Goal: Task Accomplishment & Management: Use online tool/utility

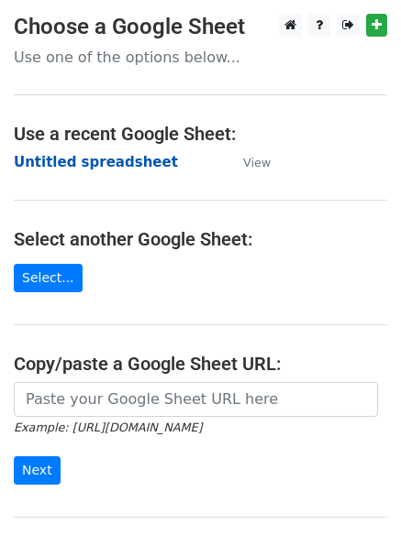
click at [112, 170] on strong "Untitled spreadsheet" at bounding box center [96, 162] width 164 height 17
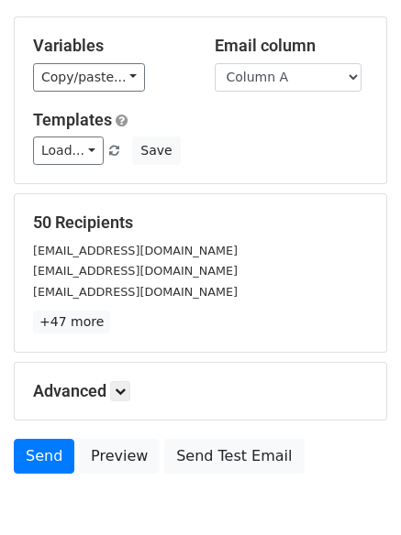
scroll to position [177, 0]
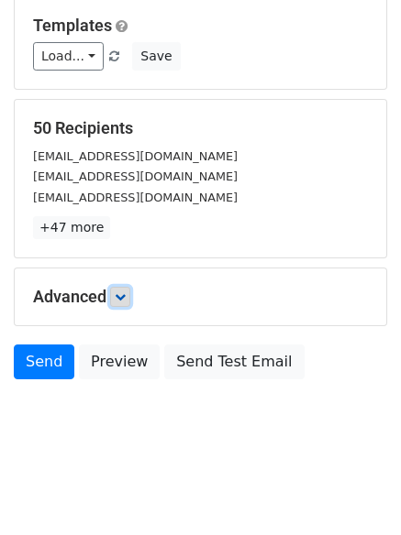
click at [117, 292] on link at bounding box center [120, 297] width 20 height 20
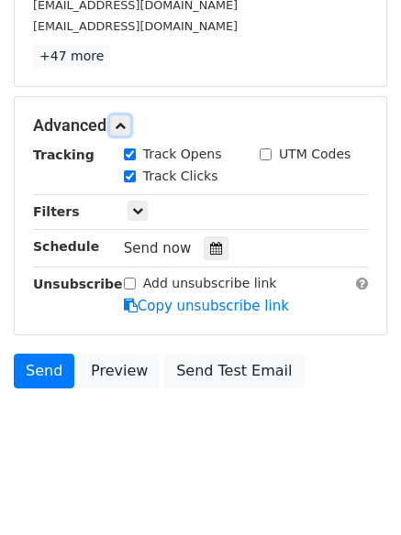
scroll to position [356, 0]
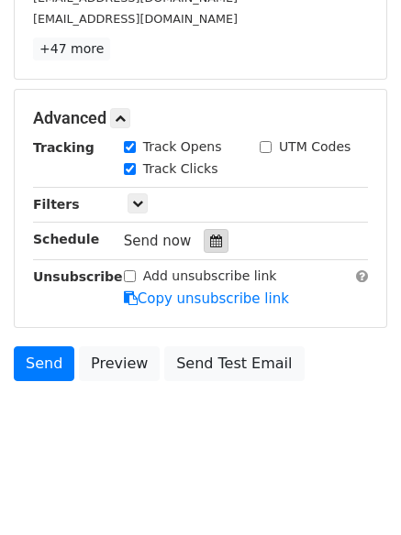
click at [204, 232] on div at bounding box center [216, 241] width 25 height 24
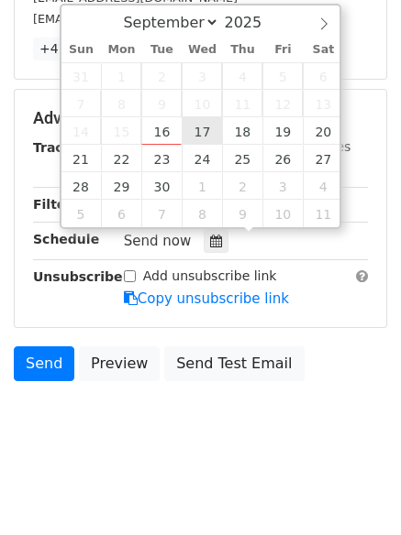
type input "2025-09-17 12:00"
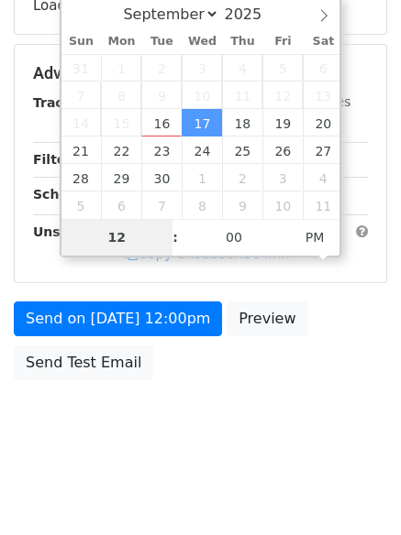
type input "1"
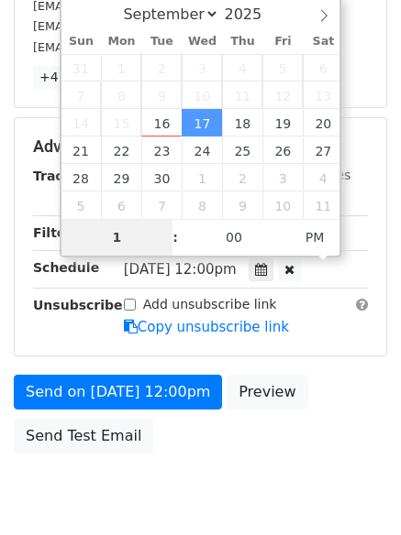
scroll to position [356, 0]
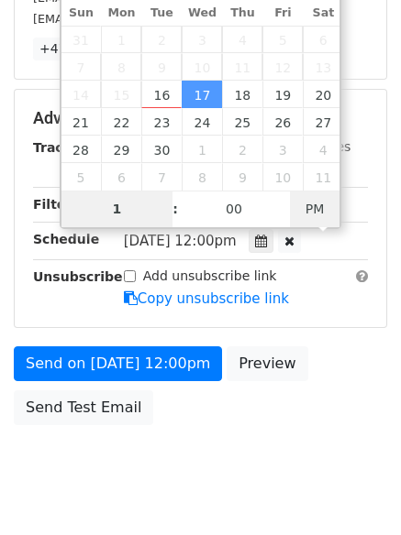
type input "2025-09-17 01:00"
type input "01"
click at [314, 211] on span "PM" at bounding box center [315, 209] width 50 height 37
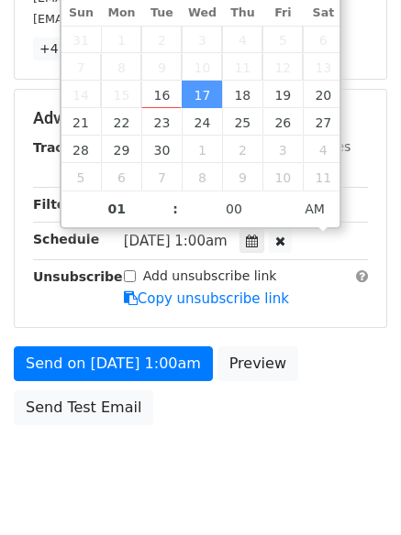
drag, startPoint x: 246, startPoint y: 462, endPoint x: 211, endPoint y: 455, distance: 35.6
click at [244, 462] on body "New Campaign Daily emails left: 50 Google Sheet: Untitled spreadsheet Variables…" at bounding box center [200, 83] width 401 height 850
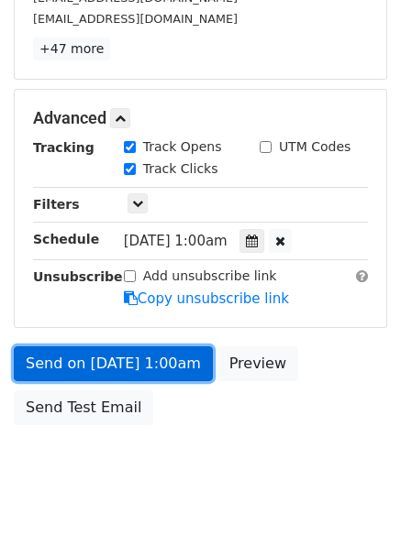
click at [149, 348] on link "Send on Sep 17 at 1:00am" at bounding box center [113, 364] width 199 height 35
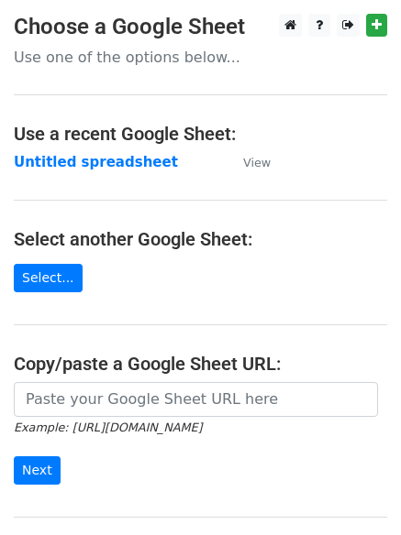
click at [111, 164] on strong "Untitled spreadsheet" at bounding box center [96, 162] width 164 height 17
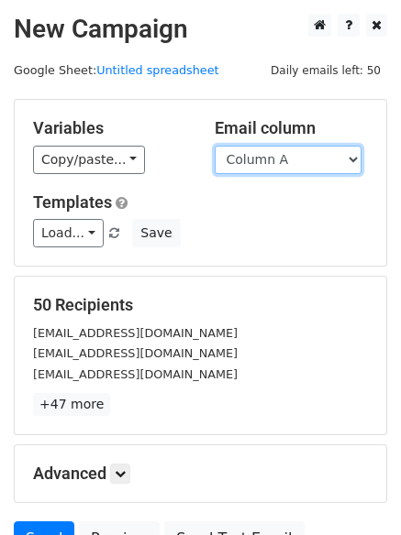
click at [300, 165] on select "Column A Column B Column C Column D Column E Column F" at bounding box center [288, 160] width 147 height 28
select select "Column B"
click at [215, 146] on select "Column A Column B Column C Column D Column E Column F" at bounding box center [288, 160] width 147 height 28
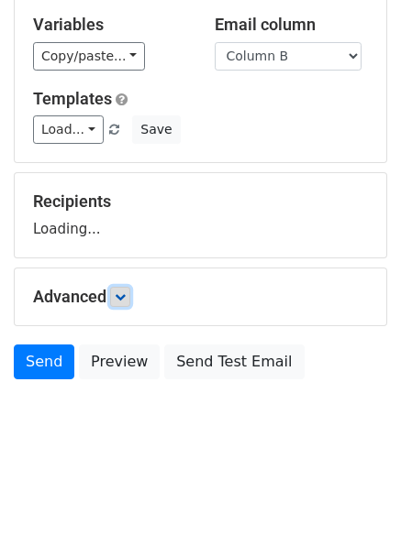
click at [121, 293] on icon at bounding box center [120, 297] width 11 height 11
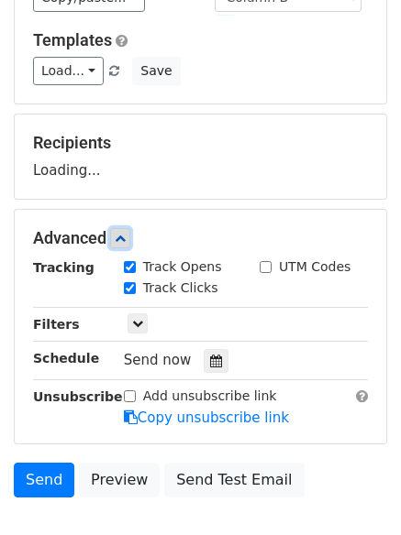
scroll to position [253, 0]
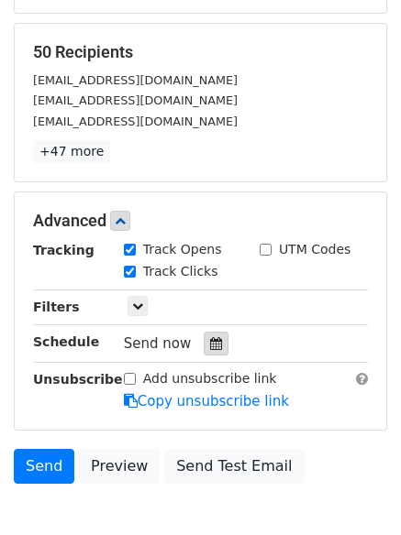
click at [211, 344] on icon at bounding box center [216, 343] width 12 height 13
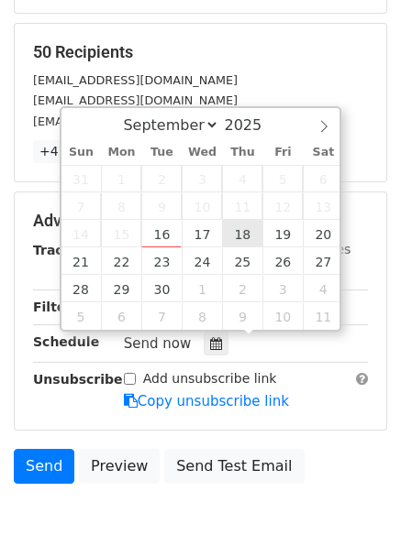
type input "2025-09-18 12:00"
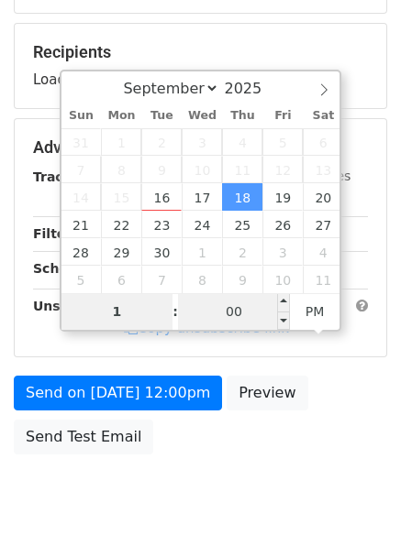
type input "1"
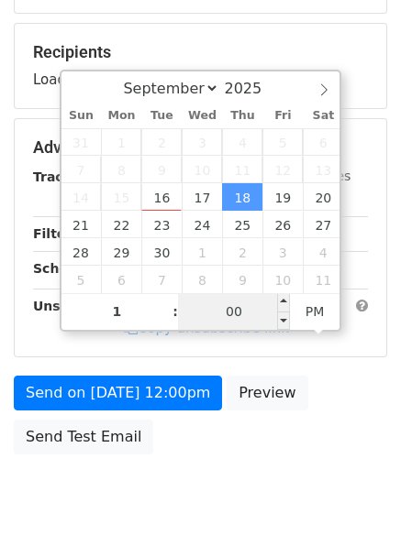
type input "2025-09-18 13:00"
type input "01"
click at [238, 312] on input "00" at bounding box center [234, 311] width 112 height 37
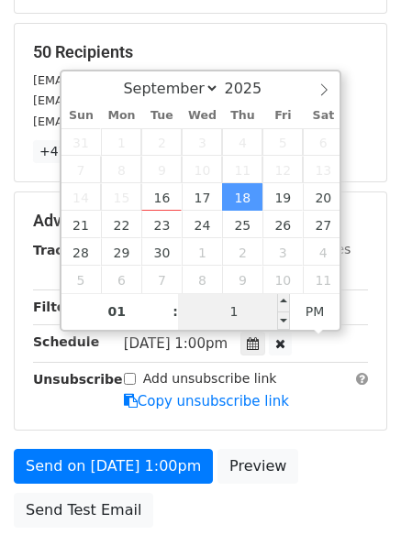
type input "11"
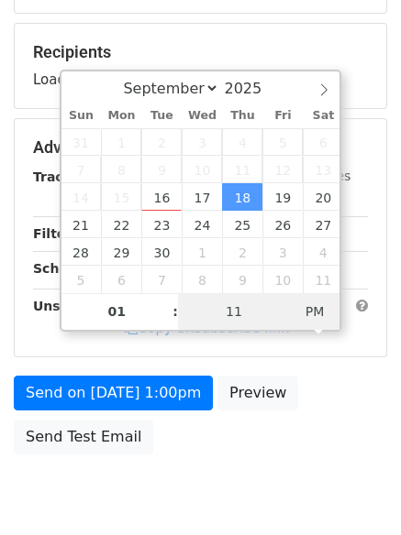
type input "2025-09-18 01:11"
click at [338, 313] on span "PM" at bounding box center [315, 311] width 50 height 37
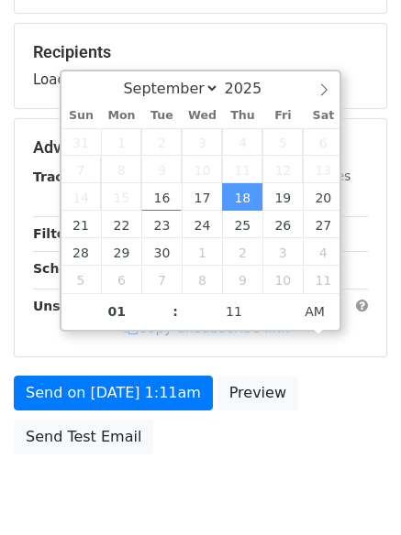
click at [265, 473] on body "New Campaign Daily emails left: 50 Google Sheet: Untitled spreadsheet Variables…" at bounding box center [200, 149] width 401 height 776
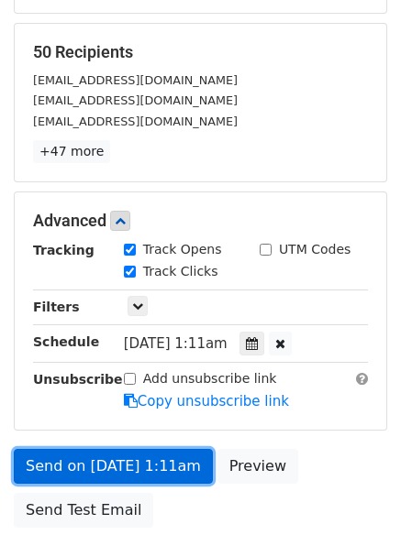
click at [167, 462] on link "Send on Sep 18 at 1:11am" at bounding box center [113, 466] width 199 height 35
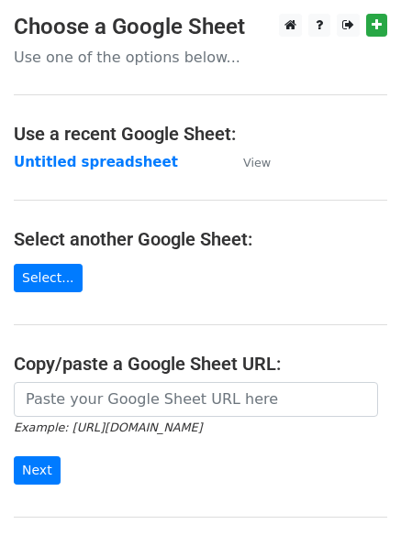
drag, startPoint x: 131, startPoint y: 170, endPoint x: 298, endPoint y: 187, distance: 167.8
click at [134, 169] on strong "Untitled spreadsheet" at bounding box center [96, 162] width 164 height 17
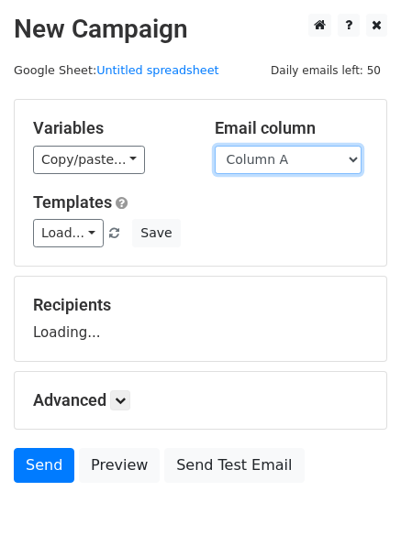
drag, startPoint x: 0, startPoint y: 0, endPoint x: 333, endPoint y: 170, distance: 373.5
click at [333, 160] on select "Column A Column B Column C Column D Column E Column F" at bounding box center [288, 160] width 147 height 28
select select "Column C"
click at [215, 146] on select "Column A Column B Column C Column D Column E Column F" at bounding box center [288, 160] width 147 height 28
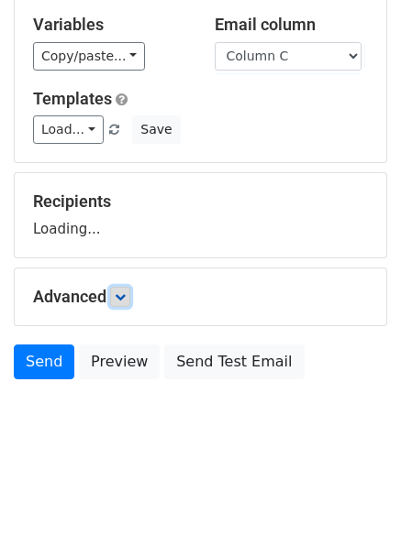
click at [115, 299] on link at bounding box center [120, 297] width 20 height 20
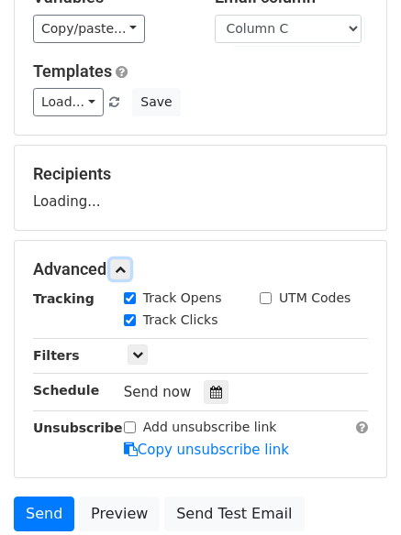
scroll to position [283, 0]
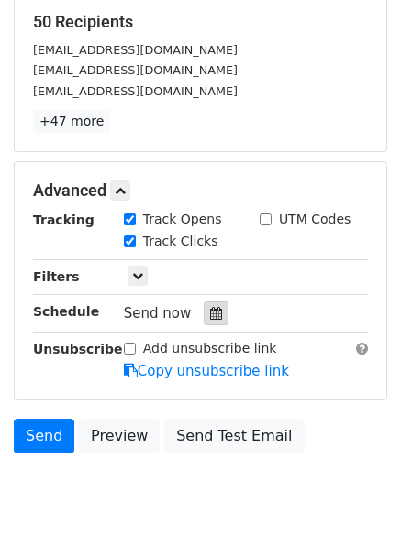
drag, startPoint x: 214, startPoint y: 310, endPoint x: 216, endPoint y: 319, distance: 9.6
click at [214, 312] on div at bounding box center [216, 314] width 25 height 24
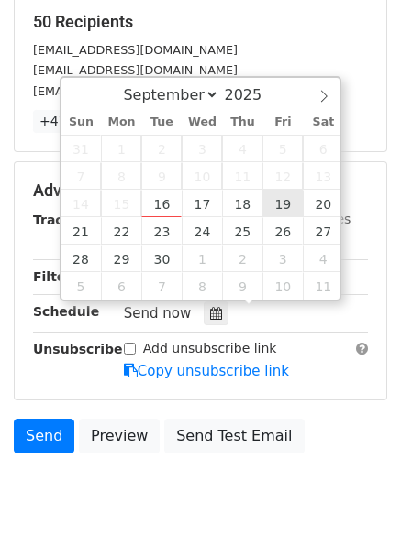
type input "2025-09-19 12:00"
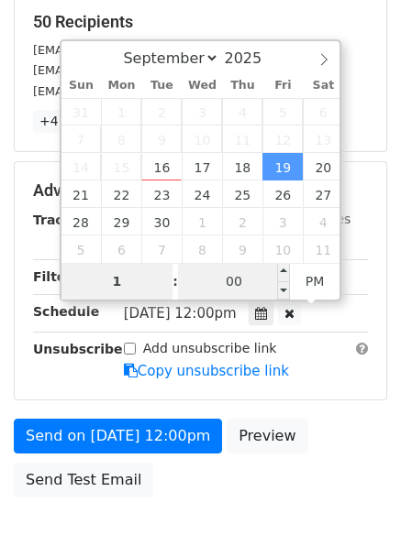
type input "1"
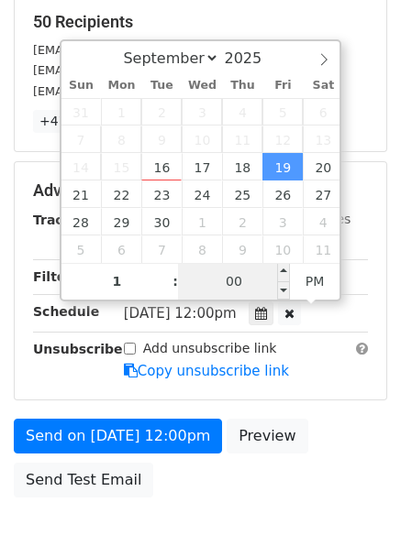
type input "2025-09-19 13:00"
type input "01"
click at [248, 275] on input "00" at bounding box center [234, 281] width 112 height 37
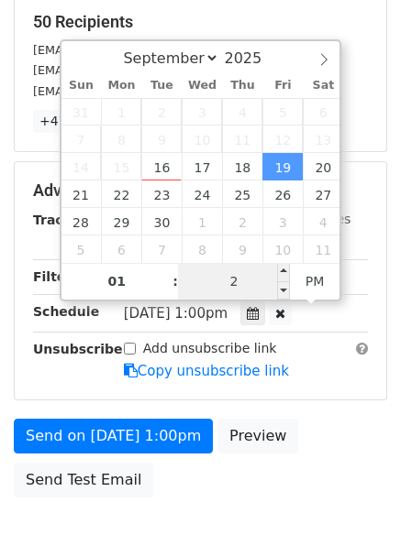
type input "22"
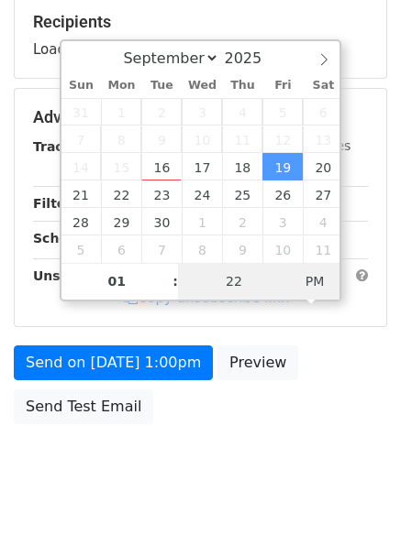
type input "2025-09-19 01:22"
drag, startPoint x: 312, startPoint y: 282, endPoint x: 317, endPoint y: 318, distance: 36.2
click at [314, 283] on span "PM" at bounding box center [315, 281] width 50 height 37
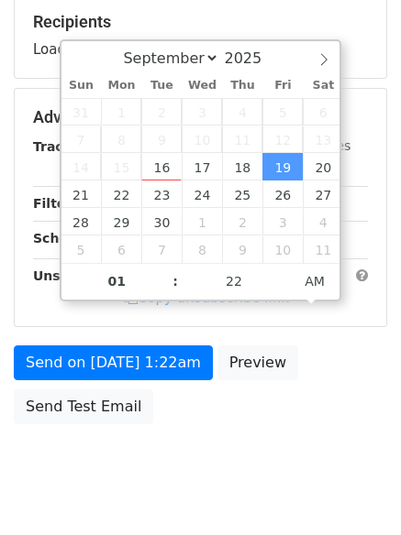
drag, startPoint x: 281, startPoint y: 442, endPoint x: 270, endPoint y: 466, distance: 25.9
click at [281, 444] on body "New Campaign Daily emails left: 50 Google Sheet: Untitled spreadsheet Variables…" at bounding box center [200, 118] width 401 height 776
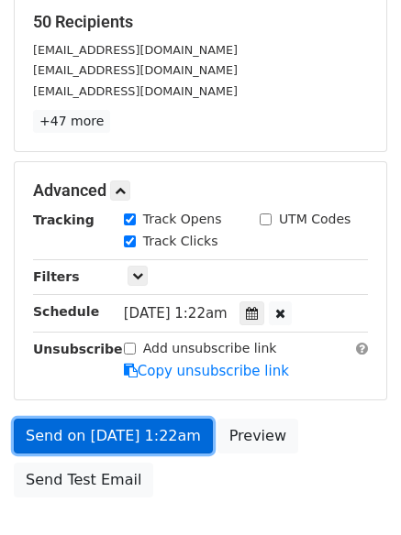
click at [171, 438] on link "Send on Sep 19 at 1:22am" at bounding box center [113, 436] width 199 height 35
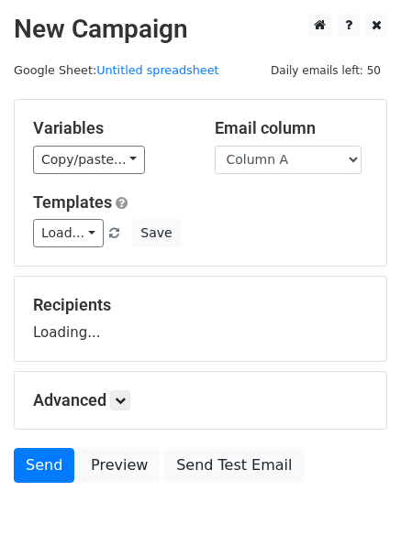
click at [314, 165] on select "Column A Column B Column C Column D Column E Column F" at bounding box center [288, 160] width 147 height 28
select select "Column D"
click at [215, 146] on select "Column A Column B Column C Column D Column E Column F" at bounding box center [288, 160] width 147 height 28
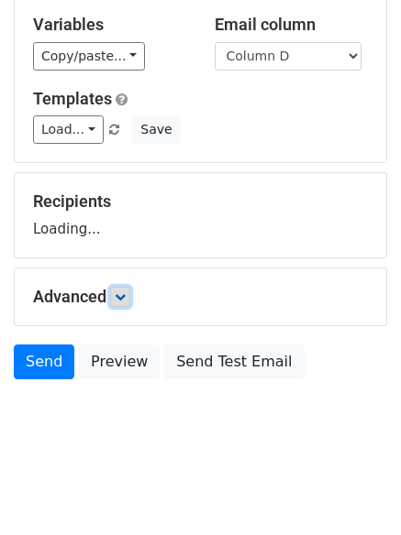
click at [123, 303] on link at bounding box center [120, 297] width 20 height 20
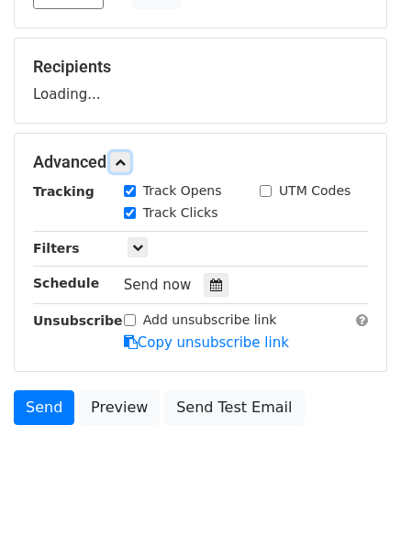
scroll to position [246, 0]
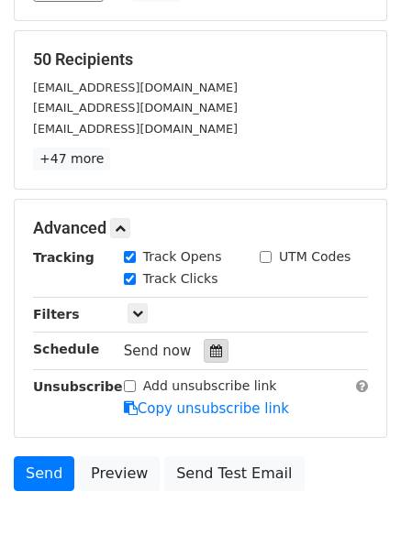
click at [209, 341] on div at bounding box center [216, 351] width 25 height 24
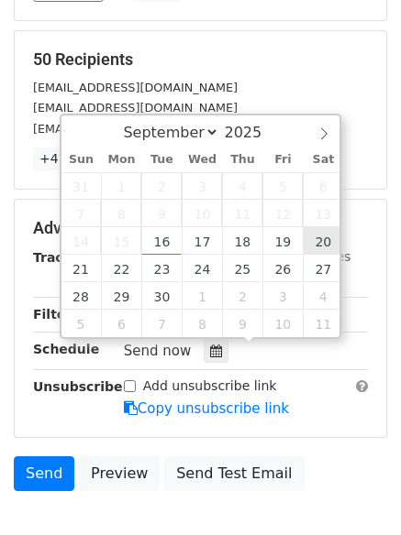
type input "2025-09-20 12:00"
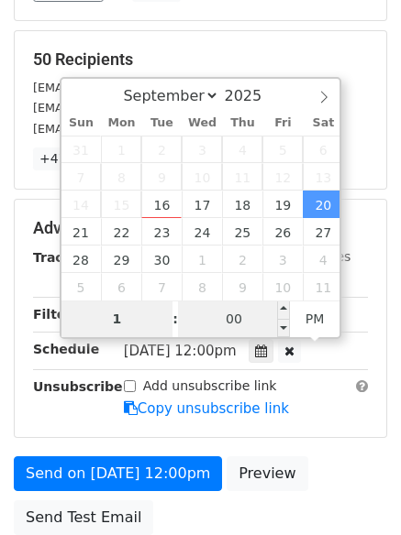
type input "1"
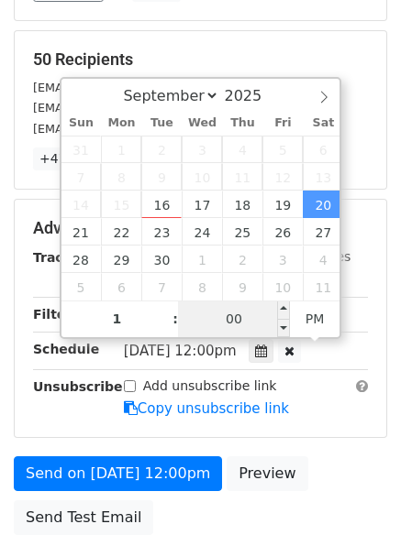
type input "2025-09-20 13:00"
type input "01"
click at [248, 319] on input "00" at bounding box center [234, 319] width 112 height 37
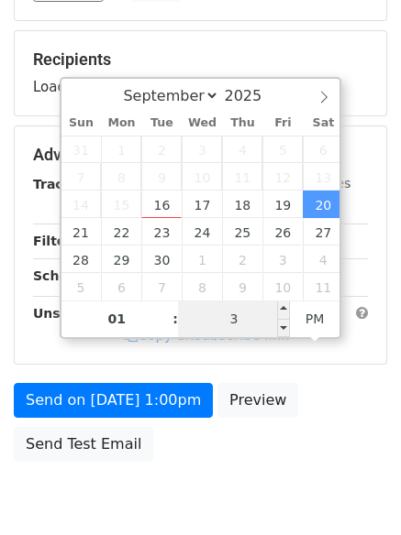
type input "33"
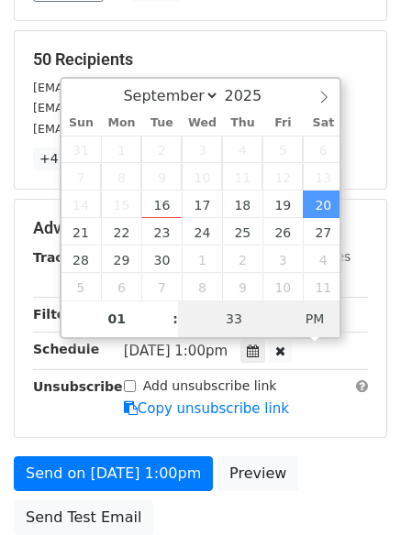
type input "2025-09-20 01:33"
click at [312, 316] on span "PM" at bounding box center [315, 319] width 50 height 37
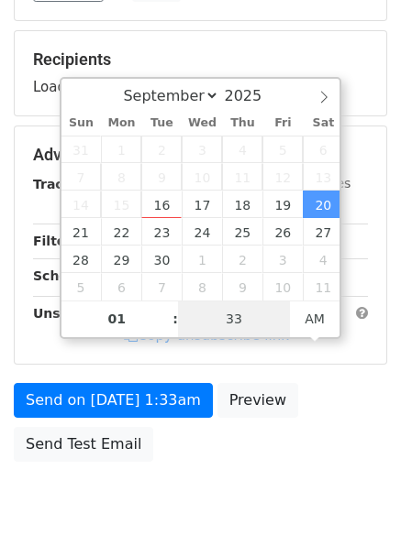
scroll to position [327, 0]
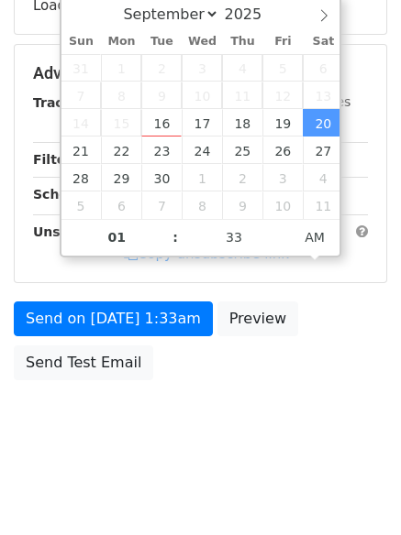
click at [239, 474] on html "New Campaign Daily emails left: 50 Google Sheet: Untitled spreadsheet Variables…" at bounding box center [200, 105] width 401 height 864
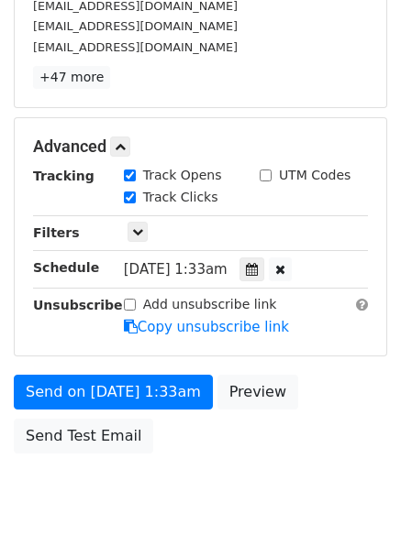
drag, startPoint x: 161, startPoint y: 307, endPoint x: 187, endPoint y: 411, distance: 106.7
click at [164, 309] on label "Add unsubscribe link" at bounding box center [210, 304] width 134 height 19
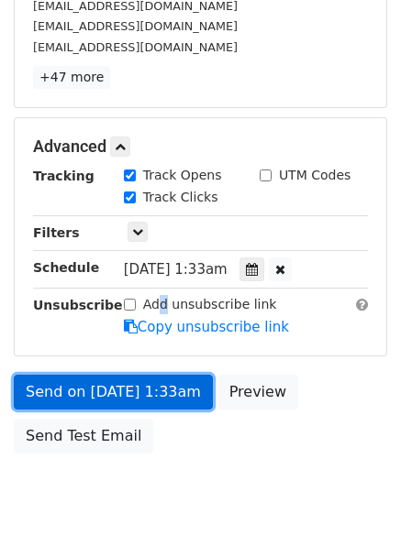
click at [173, 399] on link "Send on Sep 20 at 1:33am" at bounding box center [113, 392] width 199 height 35
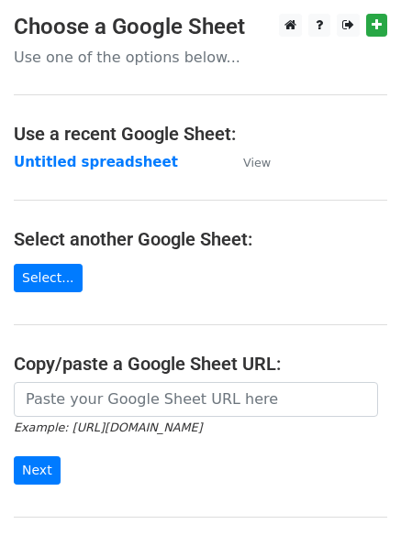
click at [118, 157] on strong "Untitled spreadsheet" at bounding box center [96, 162] width 164 height 17
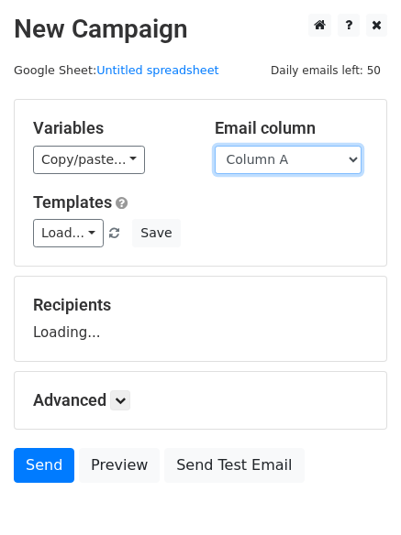
click at [291, 161] on select "Column A Column B Column C Column D Column E Column F" at bounding box center [288, 160] width 147 height 28
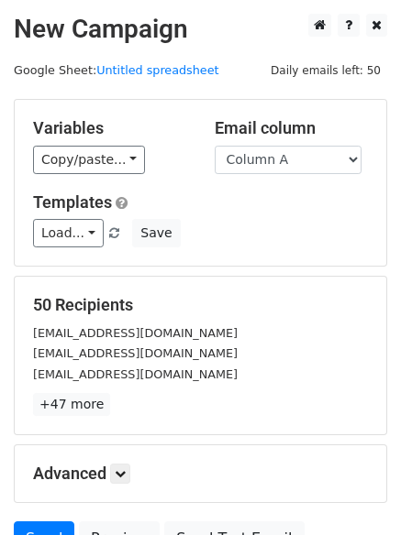
click at [286, 281] on div "50 Recipients [EMAIL_ADDRESS][DOMAIN_NAME] [EMAIL_ADDRESS][DOMAIN_NAME] [EMAIL_…" at bounding box center [200, 356] width 371 height 158
drag, startPoint x: 268, startPoint y: 158, endPoint x: 276, endPoint y: 172, distance: 16.8
click at [269, 159] on select "Column A Column B Column C Column D Column E Column F" at bounding box center [288, 160] width 147 height 28
select select "Column E"
click at [215, 146] on select "Column A Column B Column C Column D Column E Column F" at bounding box center [288, 160] width 147 height 28
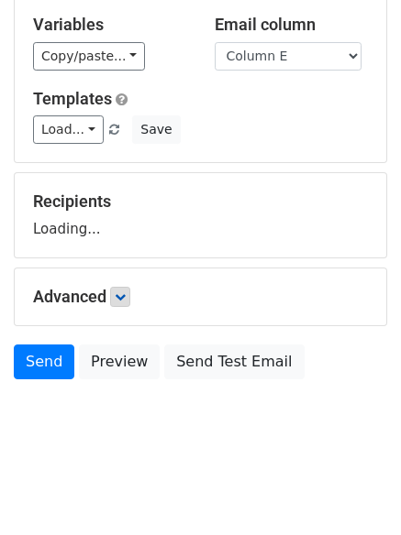
drag, startPoint x: 122, startPoint y: 312, endPoint x: 125, endPoint y: 295, distance: 16.7
click at [122, 311] on div "Advanced Tracking Track Opens UTM Codes Track Clicks Filters Only include sprea…" at bounding box center [200, 297] width 371 height 57
click at [125, 295] on icon at bounding box center [120, 297] width 11 height 11
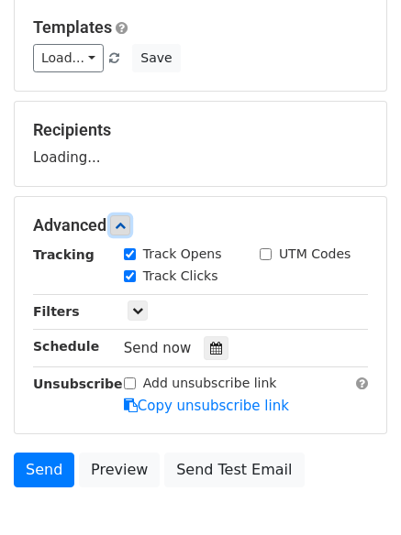
scroll to position [268, 0]
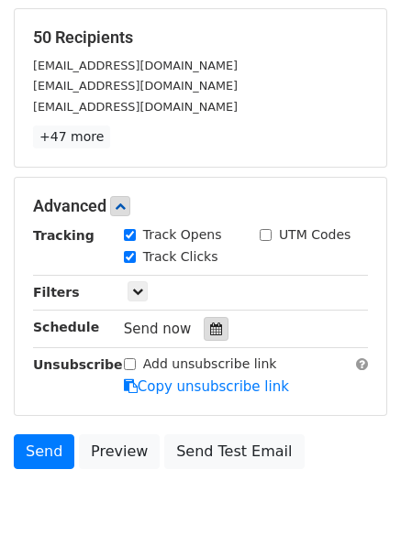
click at [217, 326] on div at bounding box center [216, 329] width 25 height 24
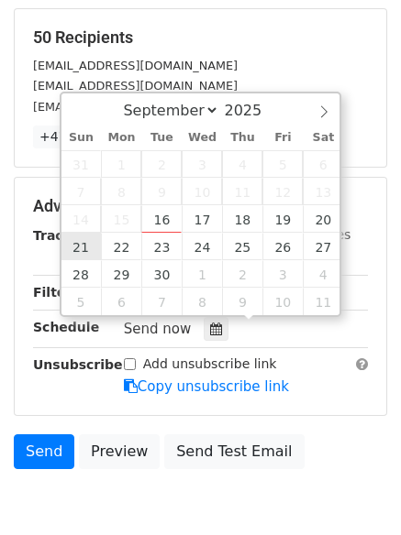
type input "[DATE] 12:00"
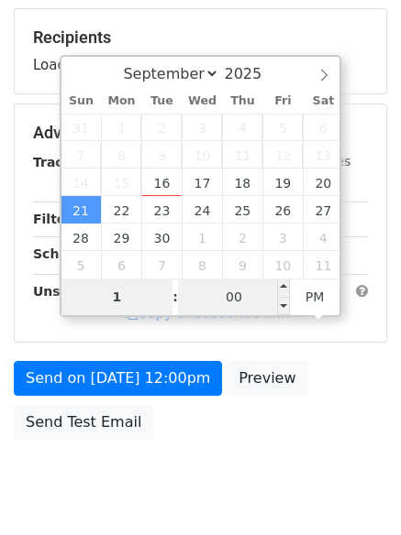
type input "1"
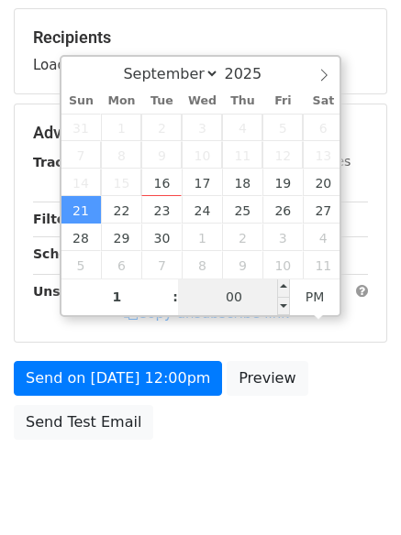
type input "[DATE] 13:00"
type input "01"
click at [242, 300] on input "00" at bounding box center [234, 297] width 112 height 37
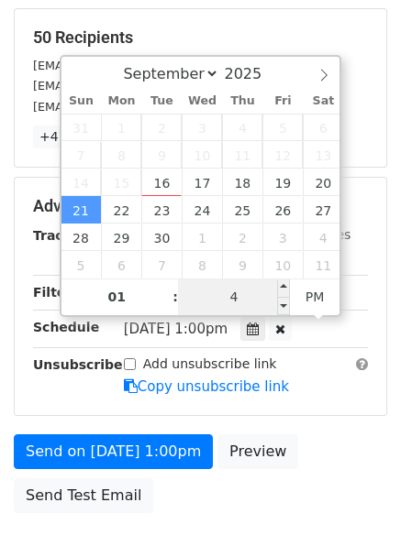
type input "44"
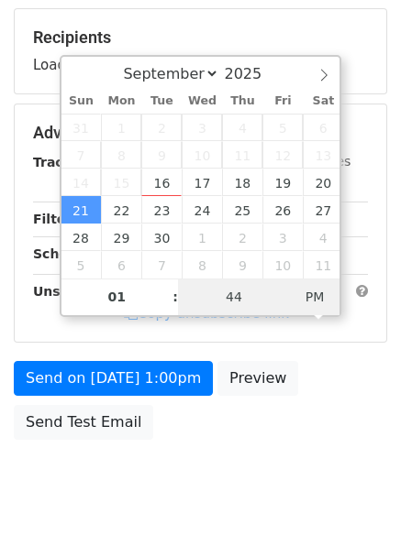
type input "[DATE] 01:44"
drag, startPoint x: 300, startPoint y: 300, endPoint x: 304, endPoint y: 310, distance: 11.1
click at [301, 300] on span "PM" at bounding box center [315, 297] width 50 height 37
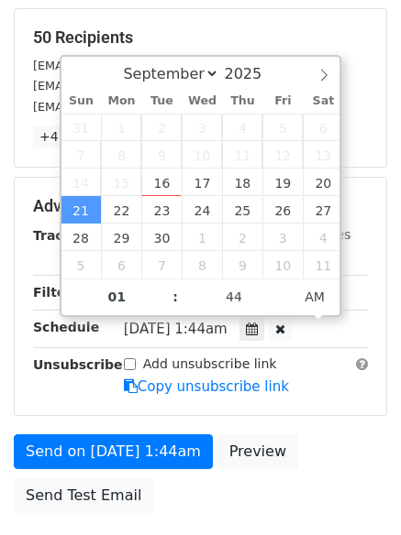
drag, startPoint x: 281, startPoint y: 415, endPoint x: 281, endPoint y: 465, distance: 49.5
click at [281, 422] on form "Variables Copy/paste... {{Column A}} {{Column B}} {{Column C}} {{Column D}} {{C…" at bounding box center [200, 176] width 373 height 691
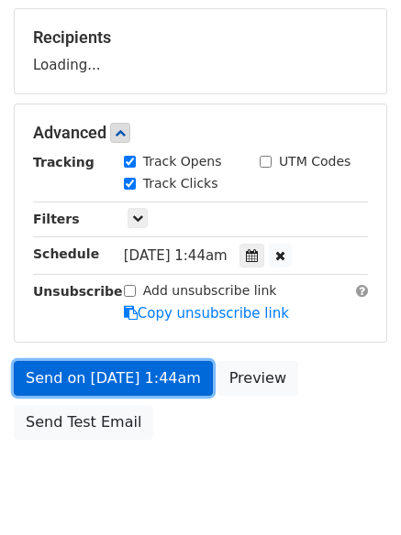
click at [159, 388] on link "Send on [DATE] 1:44am" at bounding box center [113, 378] width 199 height 35
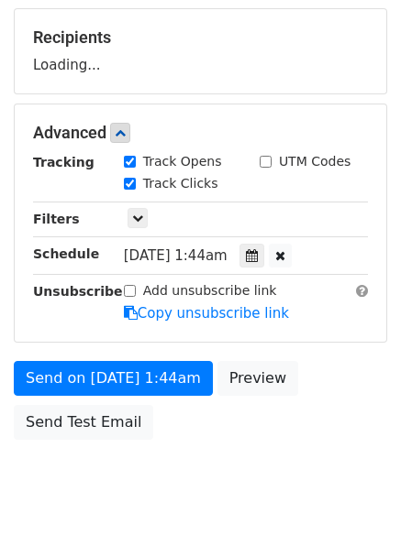
scroll to position [0, 0]
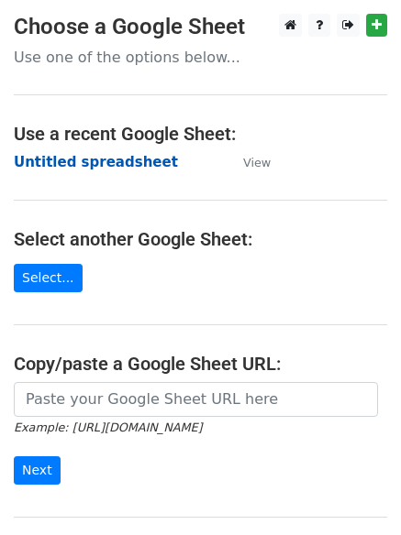
click at [106, 167] on strong "Untitled spreadsheet" at bounding box center [96, 162] width 164 height 17
click at [121, 168] on strong "Untitled spreadsheet" at bounding box center [96, 162] width 164 height 17
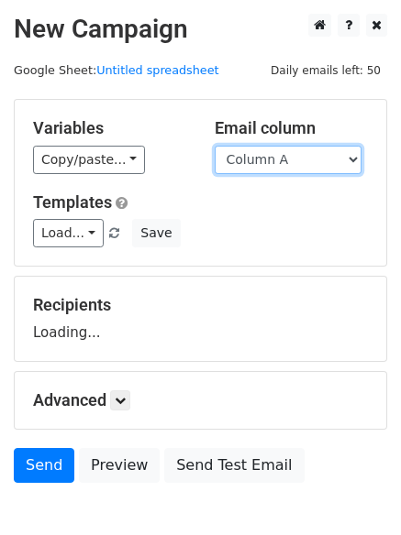
drag, startPoint x: 0, startPoint y: 0, endPoint x: 296, endPoint y: 158, distance: 335.5
click at [296, 155] on select "Column A Column B Column C Column D Column E Column F" at bounding box center [288, 160] width 147 height 28
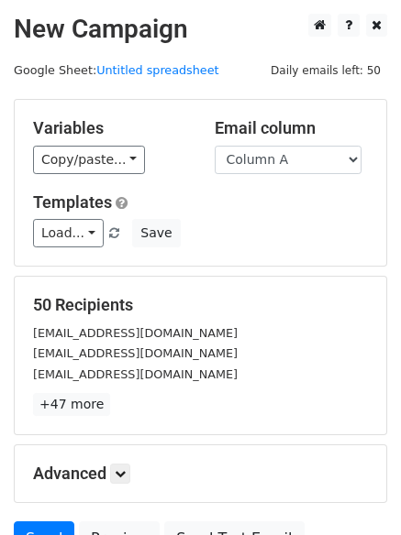
click at [270, 179] on div "Variables Copy/paste... {{Column A}} {{Column B}} {{Column C}} {{Column D}} {{C…" at bounding box center [200, 183] width 371 height 166
click at [291, 174] on div "Variables Copy/paste... {{Column A}} {{Column B}} {{Column C}} {{Column D}} {{C…" at bounding box center [200, 183] width 371 height 166
click at [289, 178] on div "Variables Copy/paste... {{Column A}} {{Column B}} {{Column C}} {{Column D}} {{C…" at bounding box center [200, 183] width 371 height 166
click at [293, 163] on select "Column A Column B Column C Column D Column E Column F" at bounding box center [288, 160] width 147 height 28
select select "Column F"
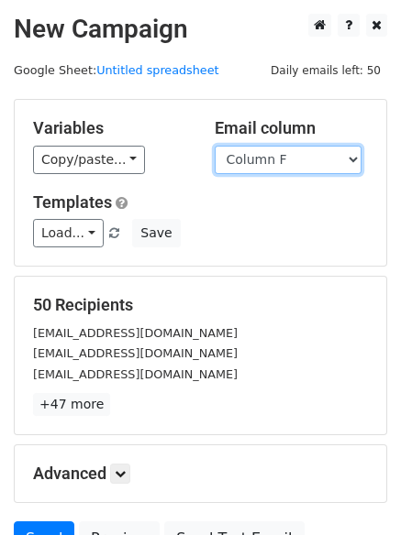
click at [215, 146] on select "Column A Column B Column C Column D Column E Column F" at bounding box center [288, 160] width 147 height 28
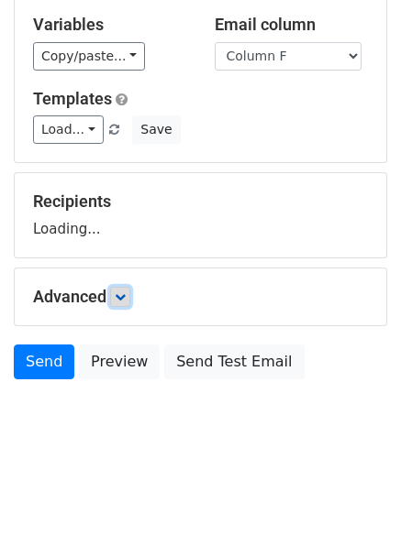
click at [121, 298] on icon at bounding box center [120, 297] width 11 height 11
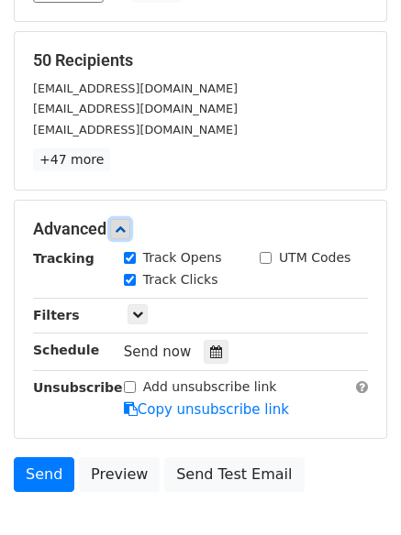
scroll to position [253, 0]
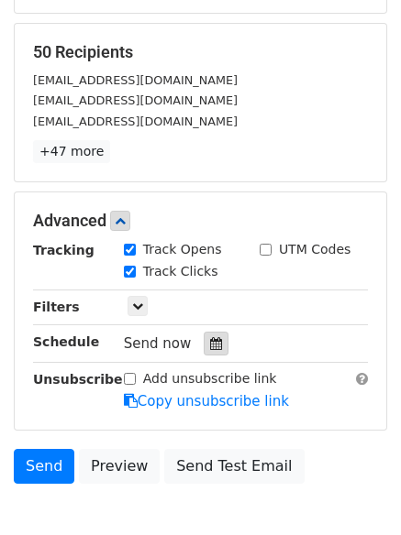
click at [210, 341] on icon at bounding box center [216, 343] width 12 height 13
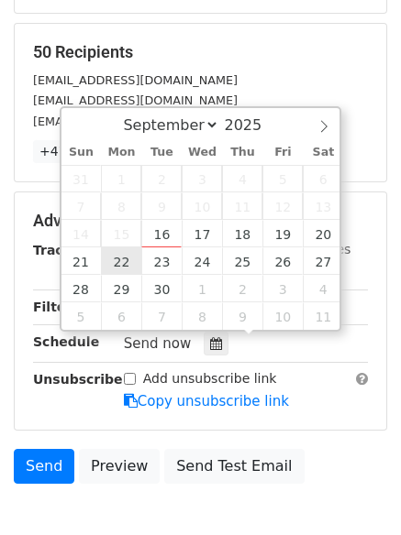
type input "2025-09-22 12:00"
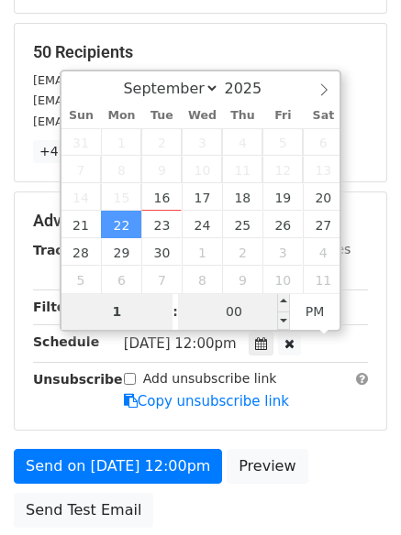
type input "1"
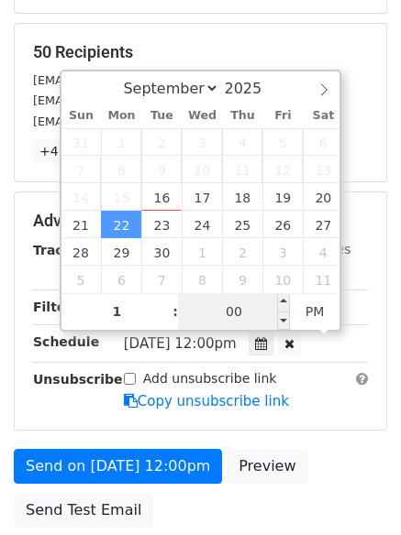
type input "2025-09-22 13:00"
type input "01"
click at [253, 318] on input "00" at bounding box center [234, 311] width 112 height 37
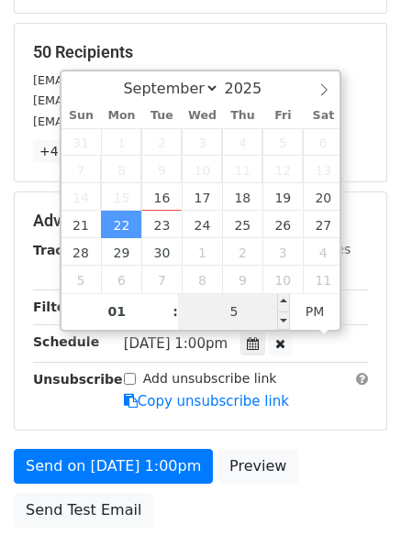
type input "55"
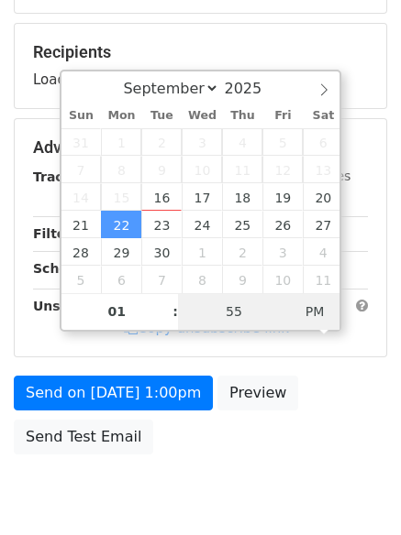
type input "2025-09-22 01:55"
click at [321, 316] on span "PM" at bounding box center [315, 311] width 50 height 37
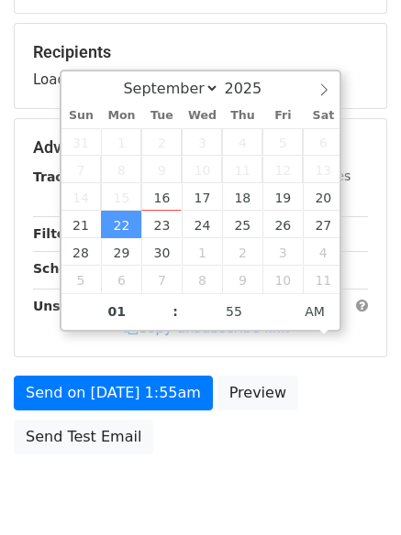
click at [238, 495] on body "New Campaign Daily emails left: 50 Google Sheet: Untitled spreadsheet Variables…" at bounding box center [200, 149] width 401 height 776
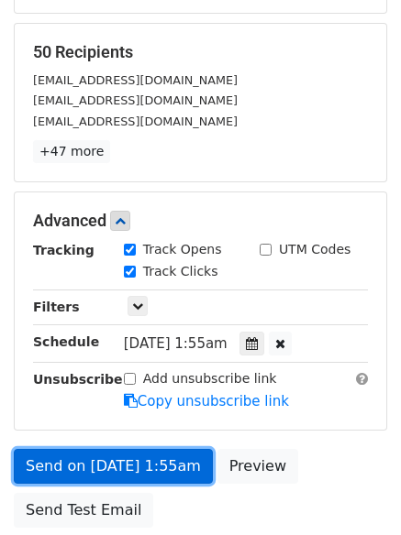
click at [171, 454] on link "Send on Sep 22 at 1:55am" at bounding box center [113, 466] width 199 height 35
